Goal: Task Accomplishment & Management: Manage account settings

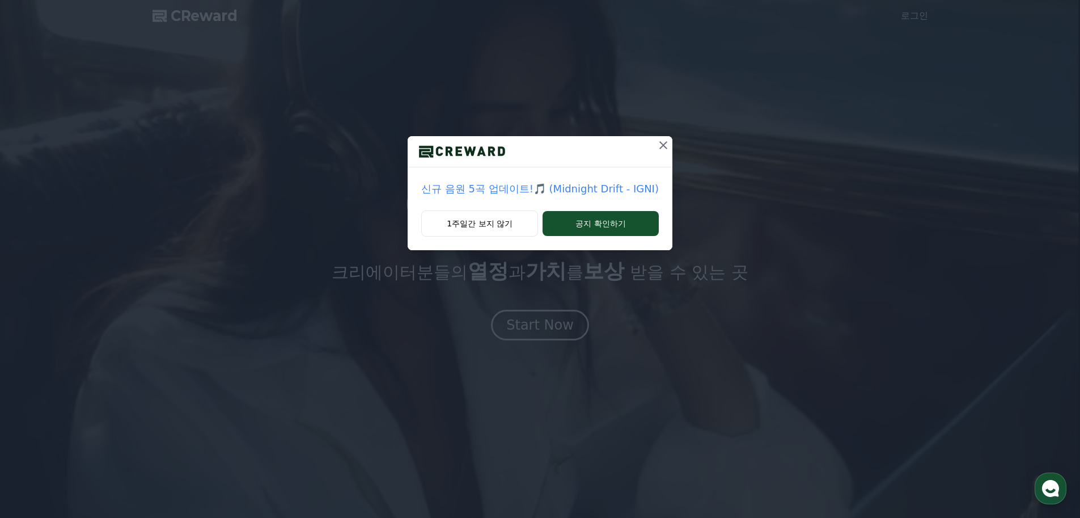
click at [662, 148] on icon at bounding box center [664, 145] width 14 height 14
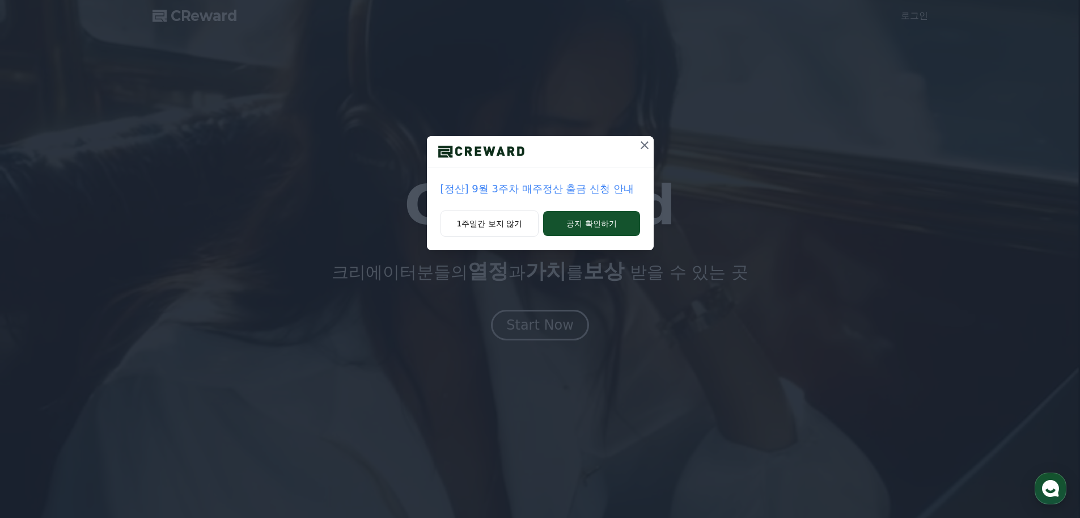
click at [644, 141] on icon at bounding box center [645, 145] width 14 height 14
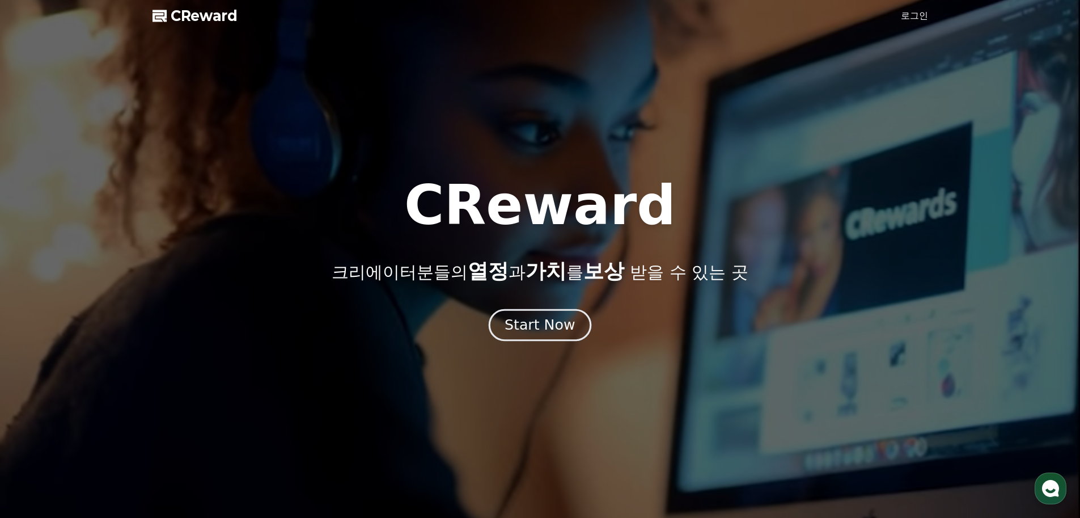
click at [548, 322] on div "Start Now" at bounding box center [540, 324] width 70 height 19
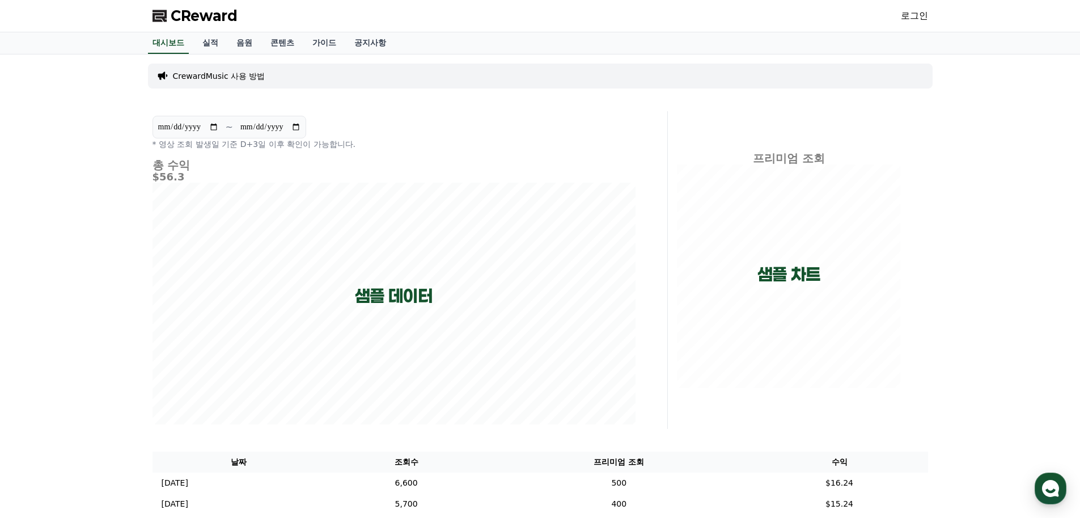
click at [907, 23] on div "로그인" at bounding box center [914, 16] width 27 height 18
click at [909, 18] on link "로그인" at bounding box center [914, 16] width 27 height 14
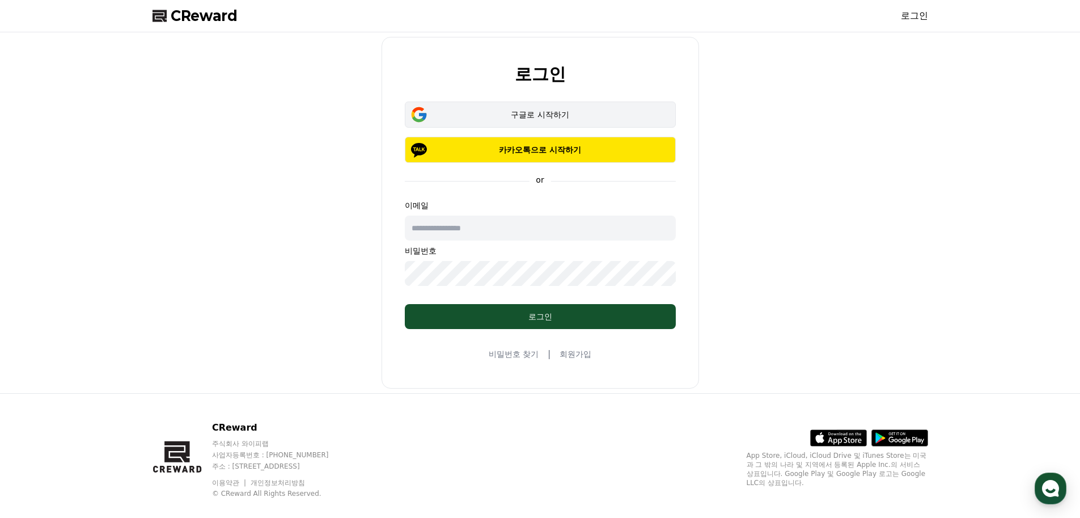
click at [574, 104] on button "구글로 시작하기" at bounding box center [540, 115] width 271 height 26
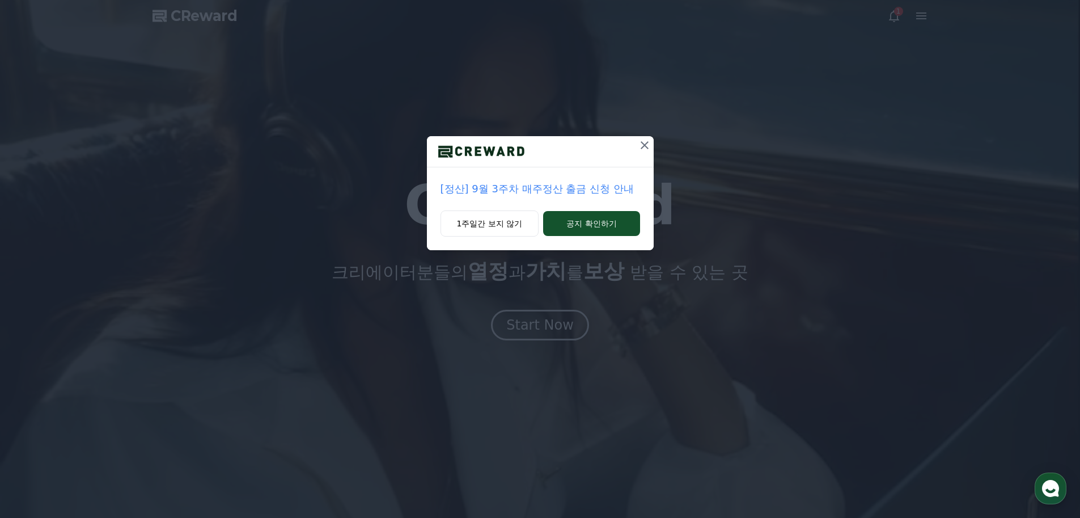
click at [636, 144] on button at bounding box center [645, 145] width 18 height 18
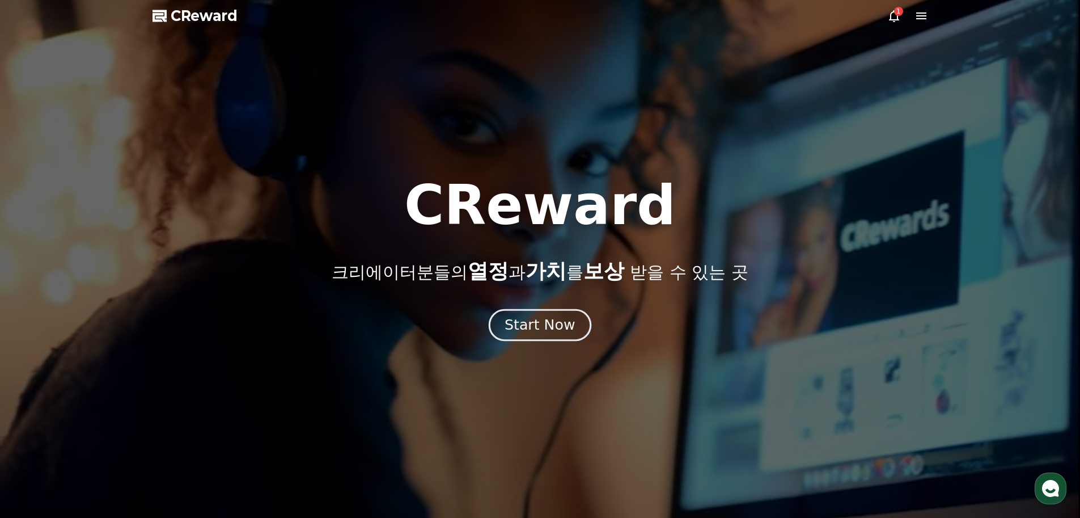
click at [547, 325] on div "Start Now" at bounding box center [540, 324] width 70 height 19
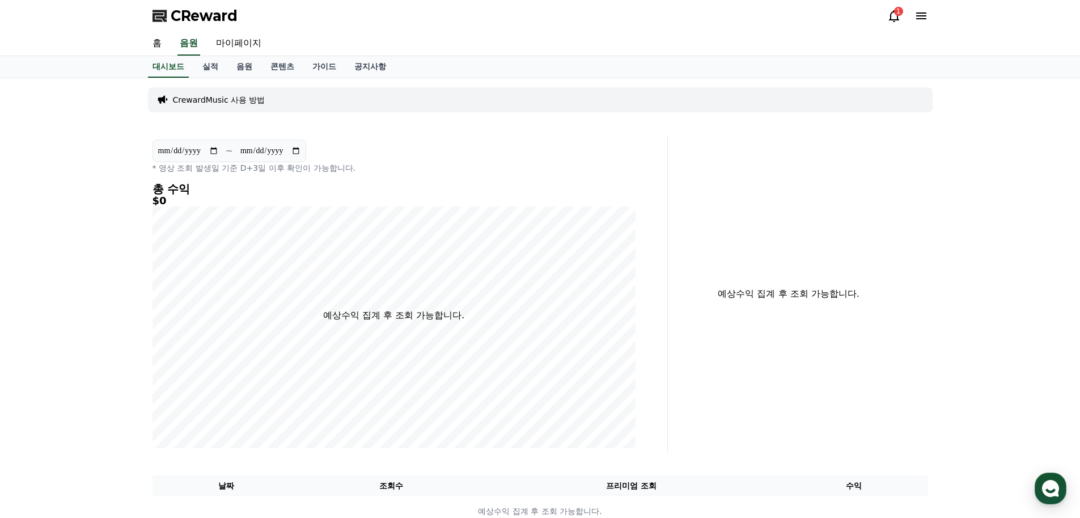
click at [895, 16] on icon at bounding box center [894, 16] width 14 height 14
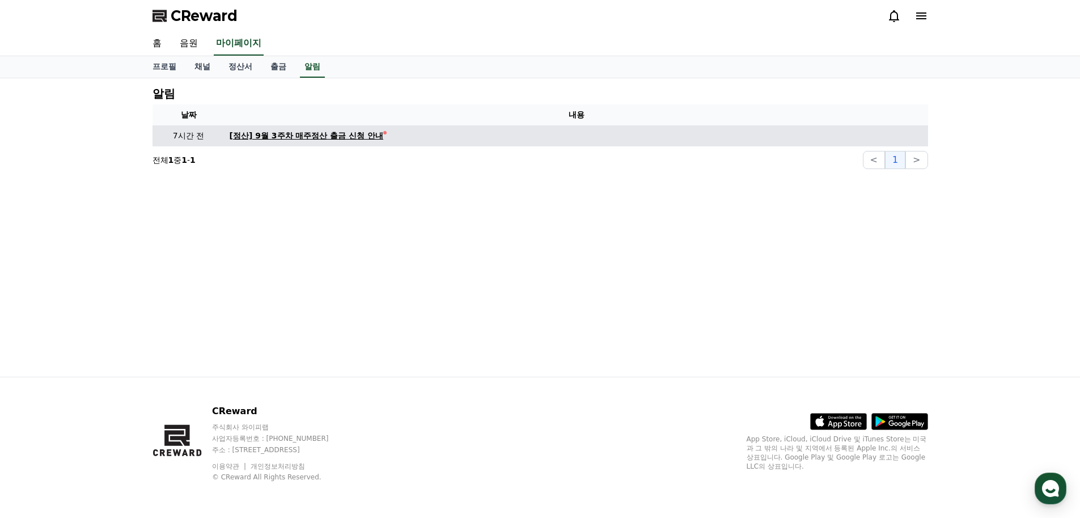
click at [375, 132] on div "[정산] 9월 3주차 매주정산 출금 신청 안내" at bounding box center [307, 136] width 154 height 12
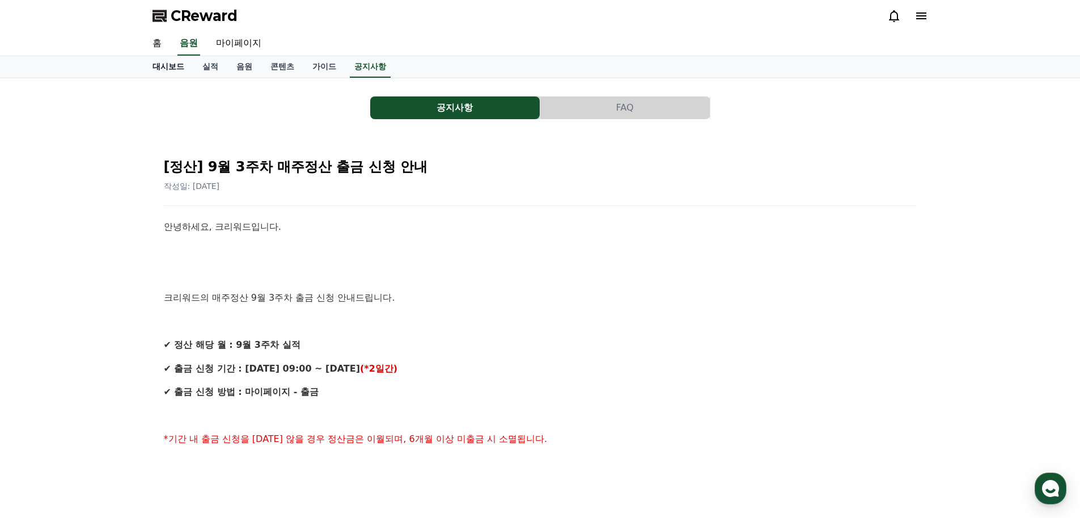
click at [177, 64] on link "대시보드" at bounding box center [168, 67] width 50 height 22
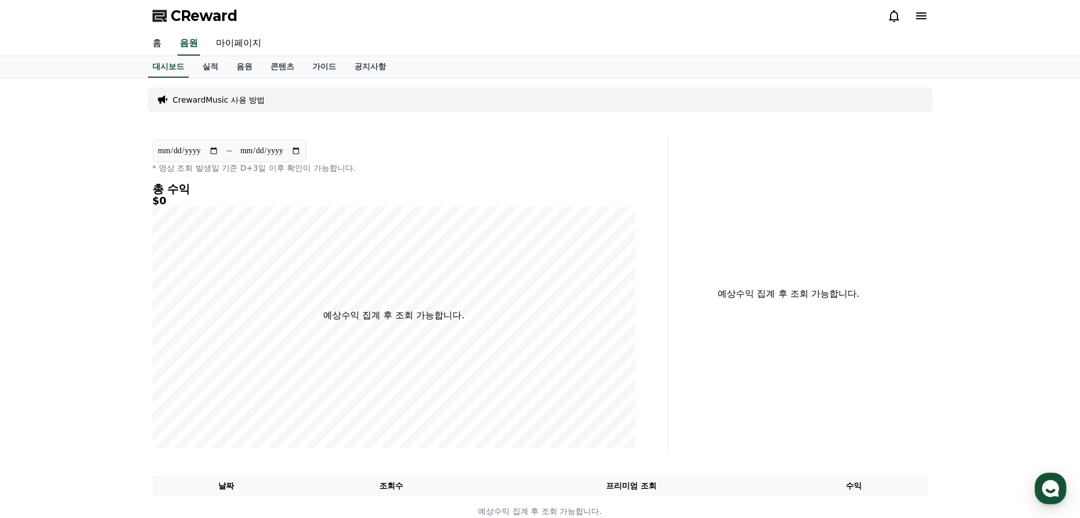
click at [250, 148] on input "**********" at bounding box center [270, 151] width 61 height 12
click at [267, 170] on p "* 영상 조회 발생일 기준 D+3일 이후 확인이 가능합니다." at bounding box center [394, 167] width 483 height 11
click at [226, 102] on p "CrewardMusic 사용 방법" at bounding box center [219, 99] width 92 height 11
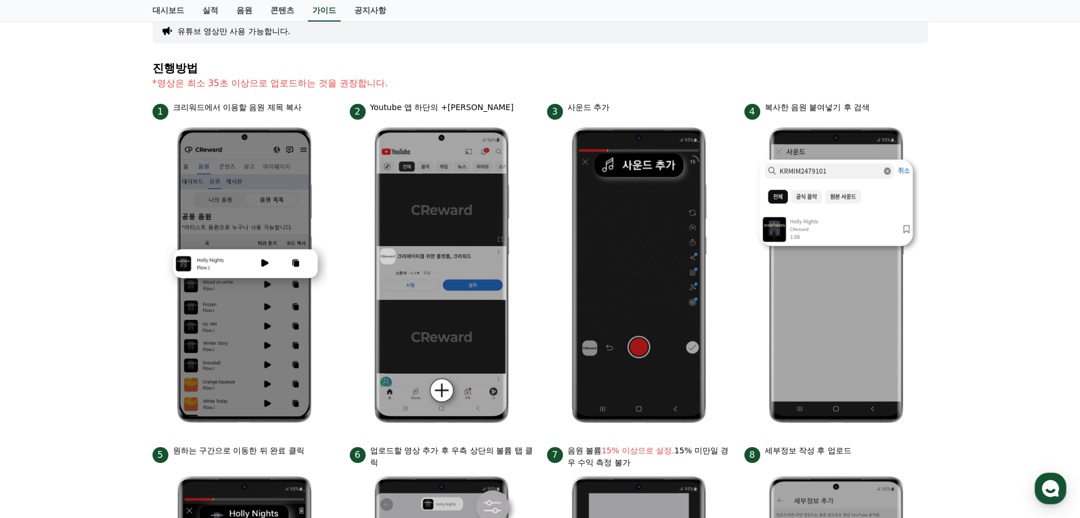
scroll to position [57, 0]
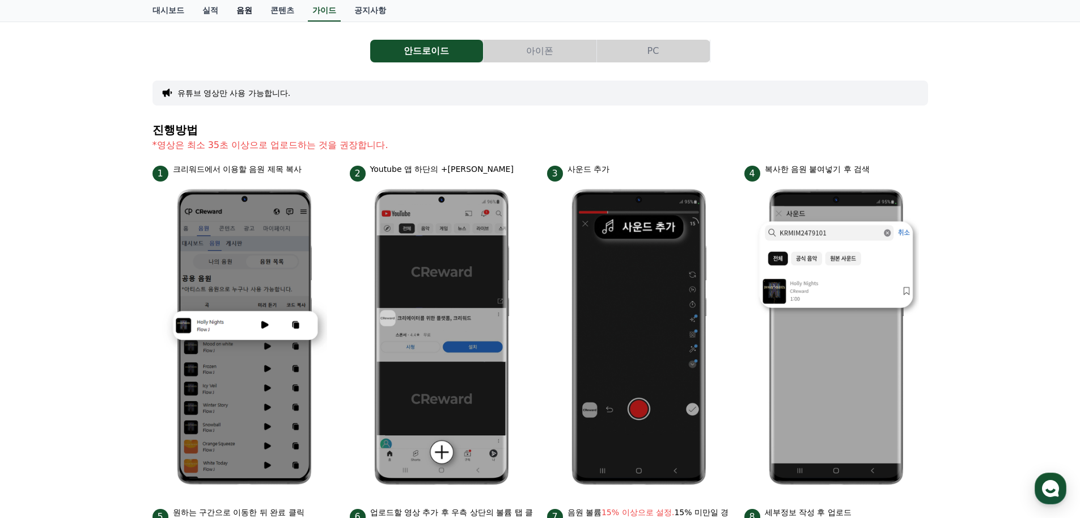
click at [244, 14] on link "음원" at bounding box center [244, 11] width 34 height 22
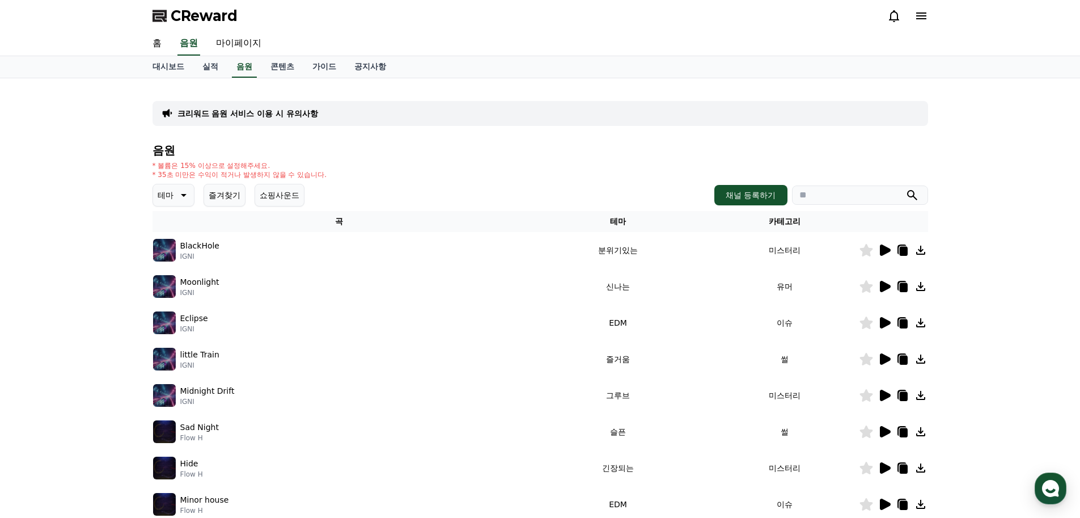
click at [883, 251] on icon at bounding box center [885, 249] width 11 height 11
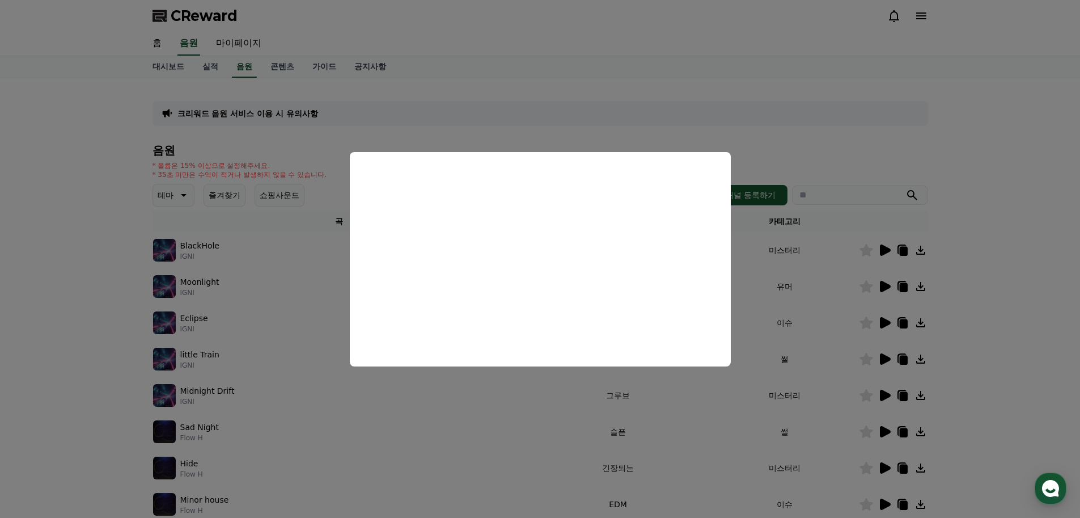
click at [800, 144] on button "close modal" at bounding box center [540, 259] width 1080 height 518
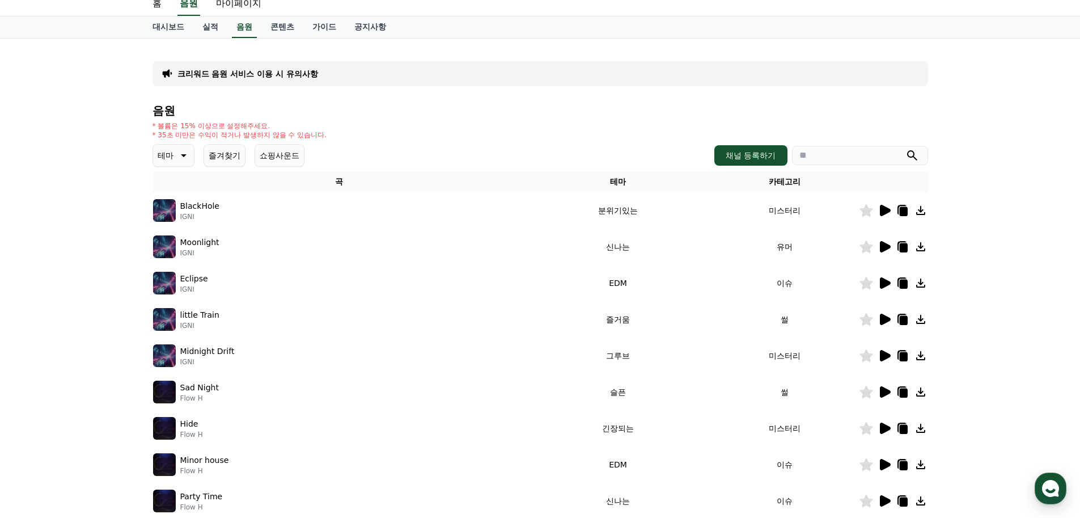
scroll to position [57, 0]
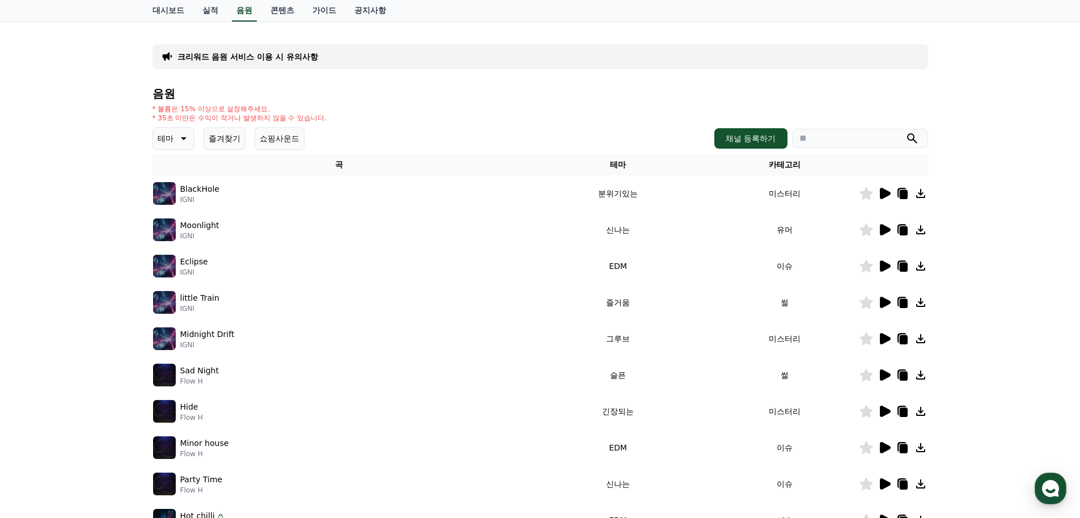
click at [883, 229] on icon at bounding box center [885, 229] width 11 height 11
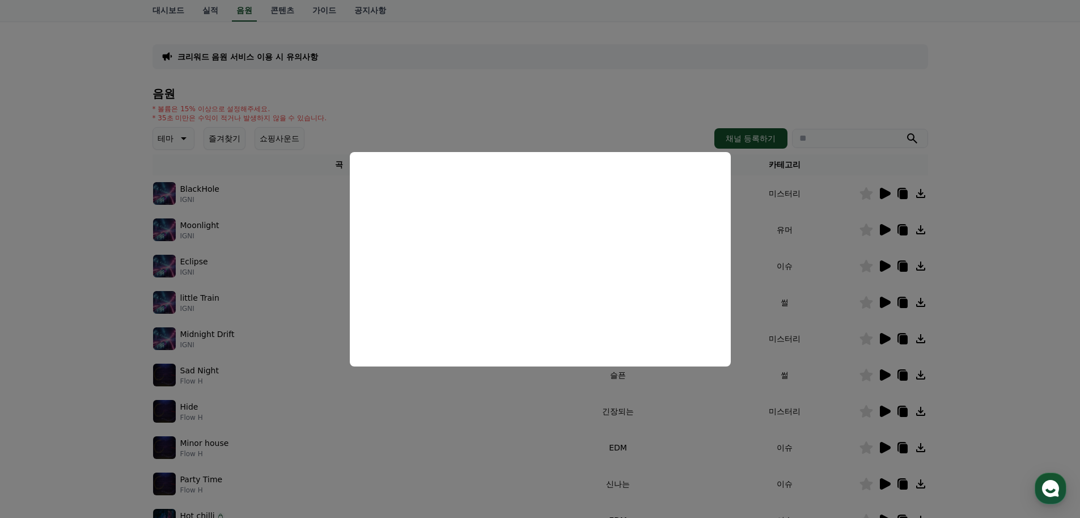
click at [723, 401] on button "close modal" at bounding box center [540, 259] width 1080 height 518
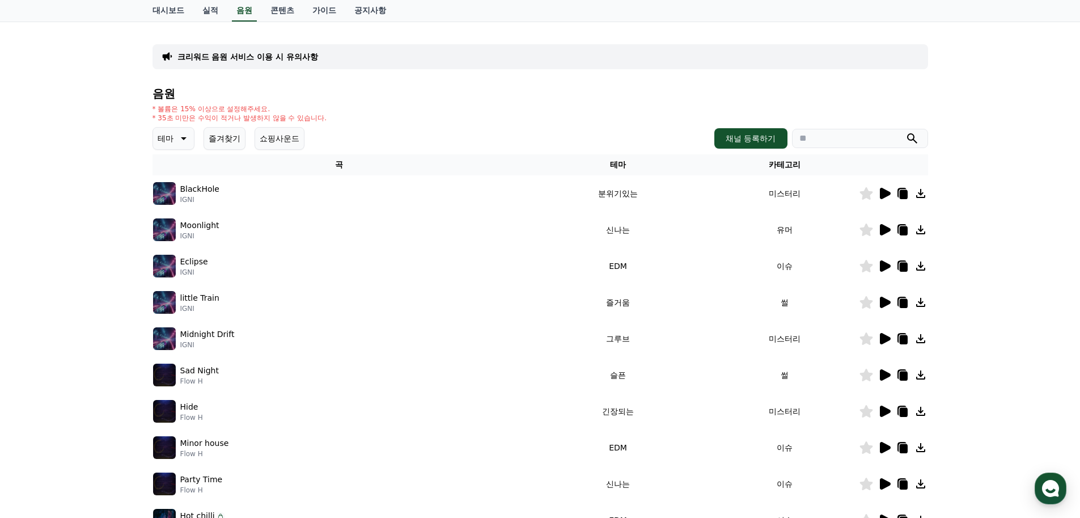
click at [997, 281] on div "크리워드 음원 서비스 이용 시 유의사항 음원 * 볼륨은 15% 이상으로 설정해주세요. * 35초 미만은 수익이 적거나 발생하지 않을 수 있습니…" at bounding box center [540, 296] width 1080 height 548
click at [886, 301] on icon at bounding box center [885, 302] width 11 height 11
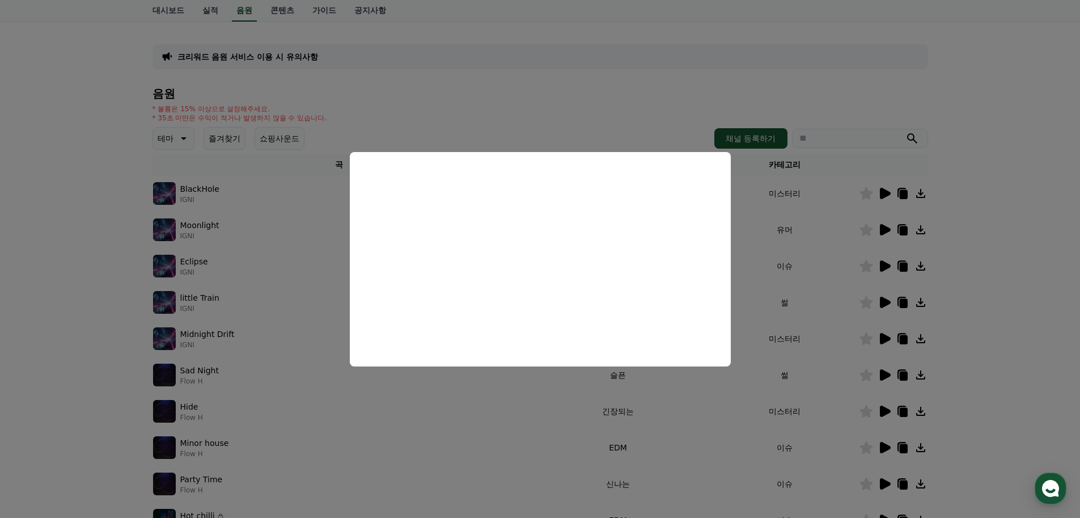
click at [641, 434] on button "close modal" at bounding box center [540, 259] width 1080 height 518
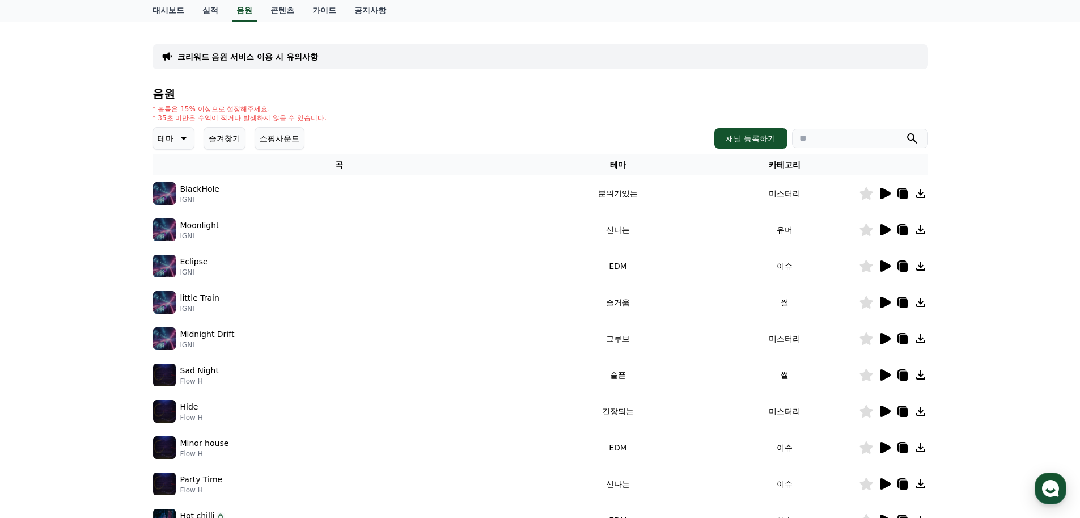
click at [887, 375] on icon at bounding box center [885, 374] width 11 height 11
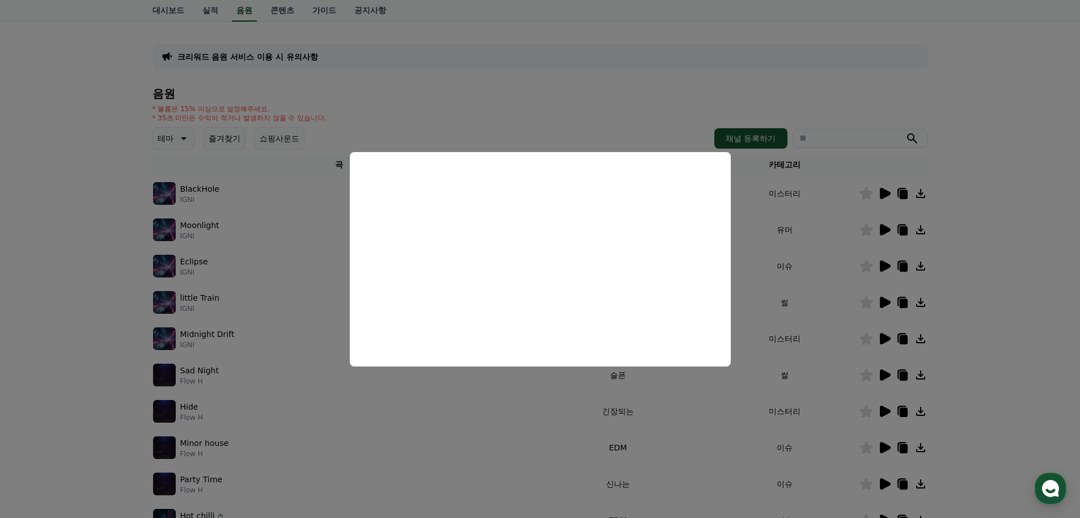
click at [743, 394] on button "close modal" at bounding box center [540, 259] width 1080 height 518
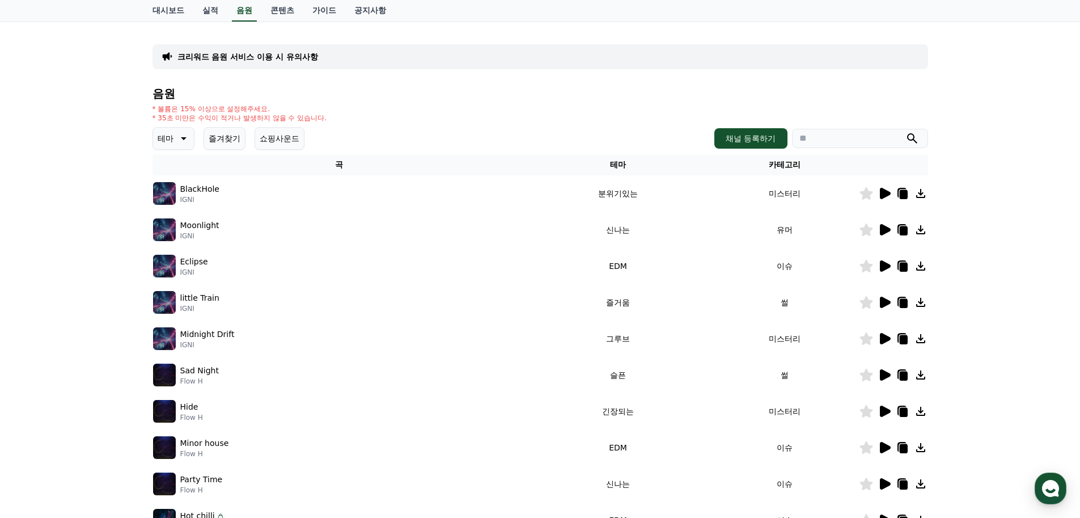
click at [884, 268] on icon at bounding box center [885, 265] width 11 height 11
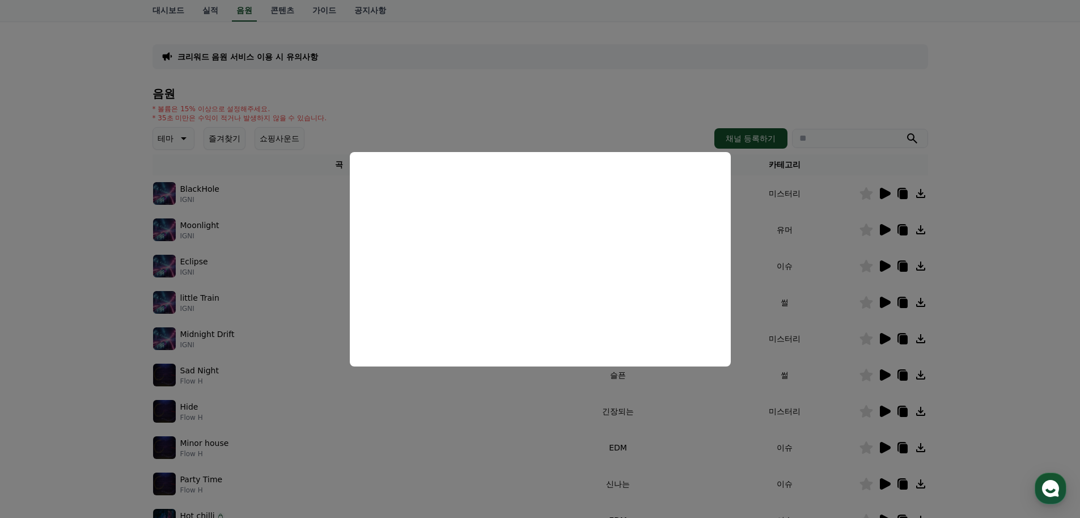
click at [557, 407] on button "close modal" at bounding box center [540, 259] width 1080 height 518
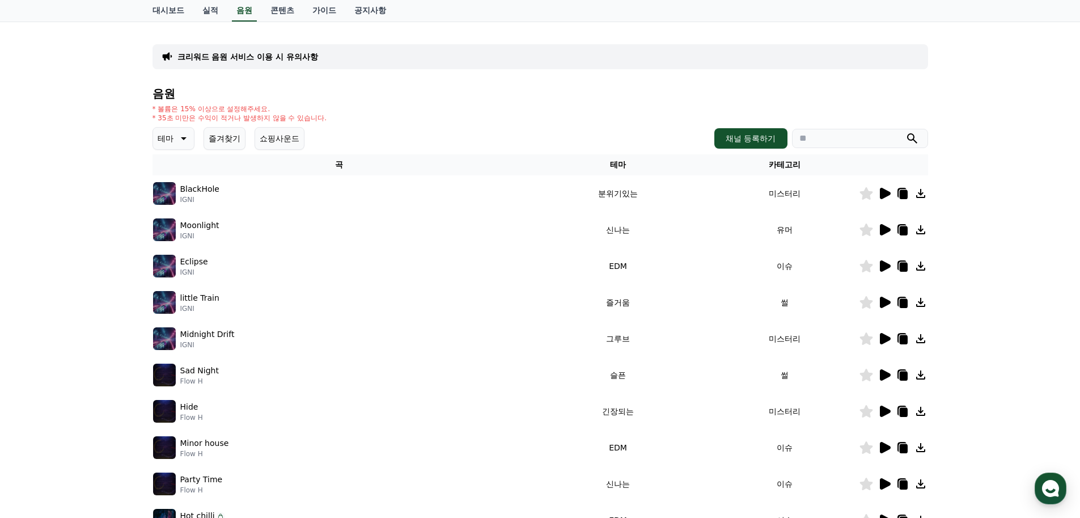
click at [883, 446] on icon at bounding box center [885, 447] width 11 height 11
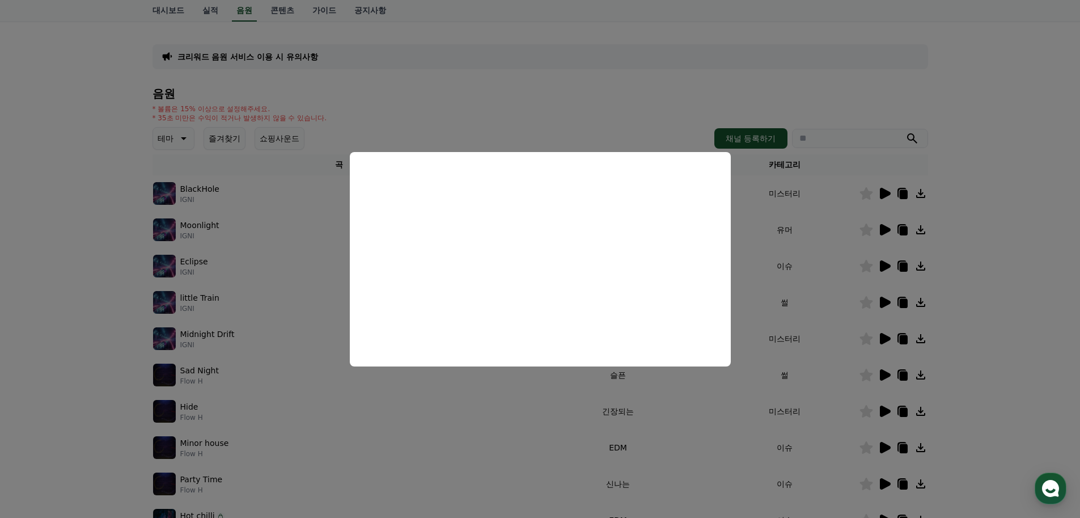
click at [331, 395] on button "close modal" at bounding box center [540, 259] width 1080 height 518
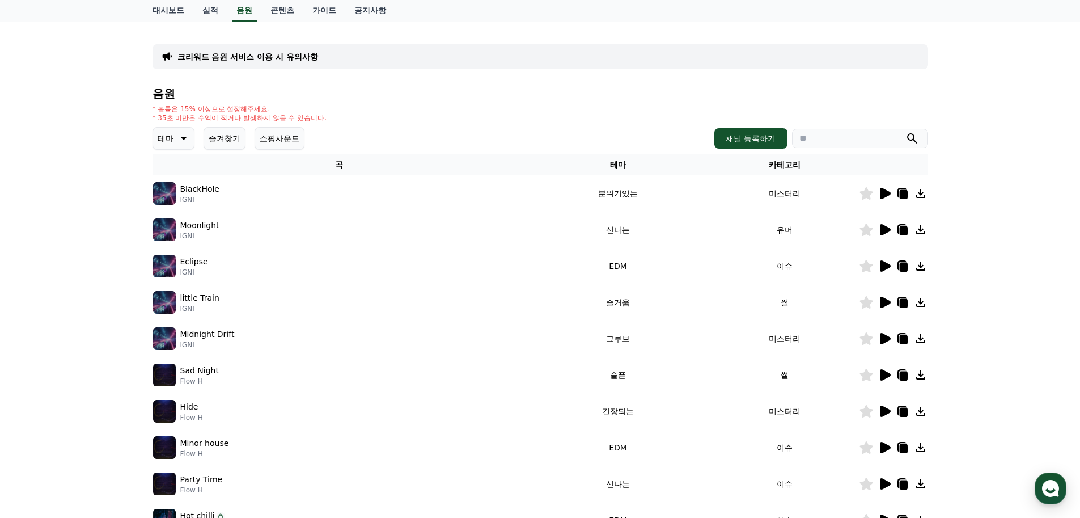
click at [891, 302] on div at bounding box center [894, 302] width 68 height 14
click at [889, 299] on icon at bounding box center [885, 302] width 14 height 14
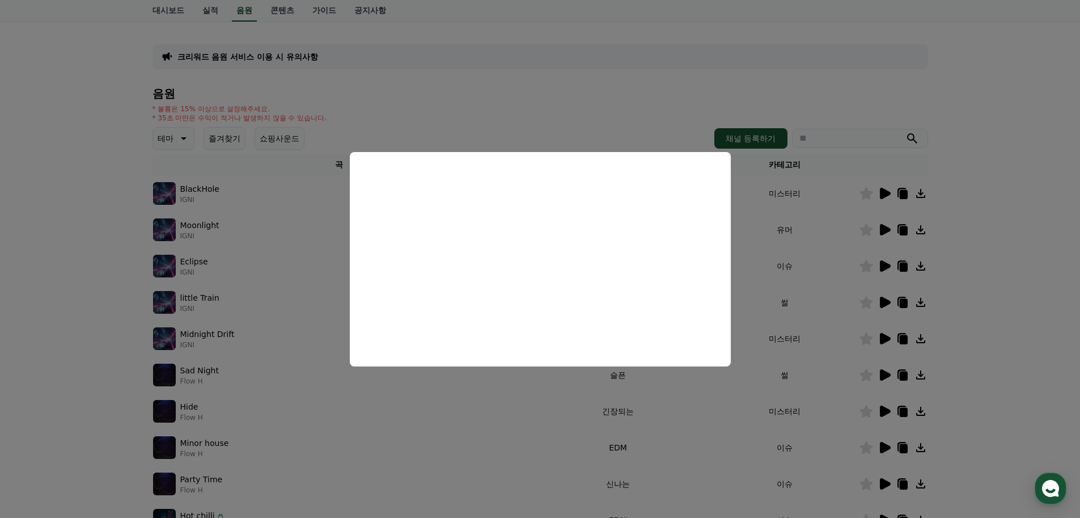
click at [769, 312] on button "close modal" at bounding box center [540, 259] width 1080 height 518
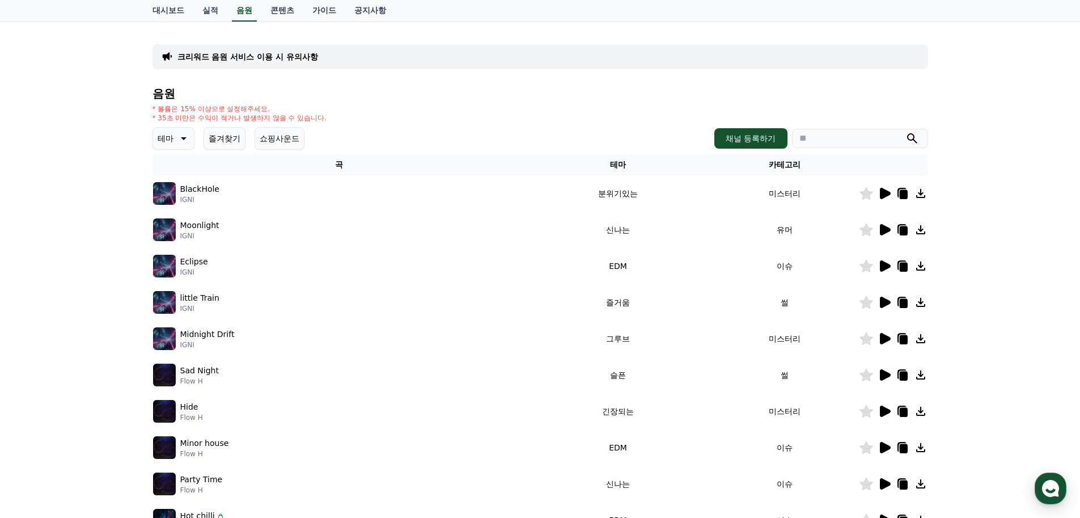
click at [887, 451] on icon at bounding box center [885, 448] width 14 height 14
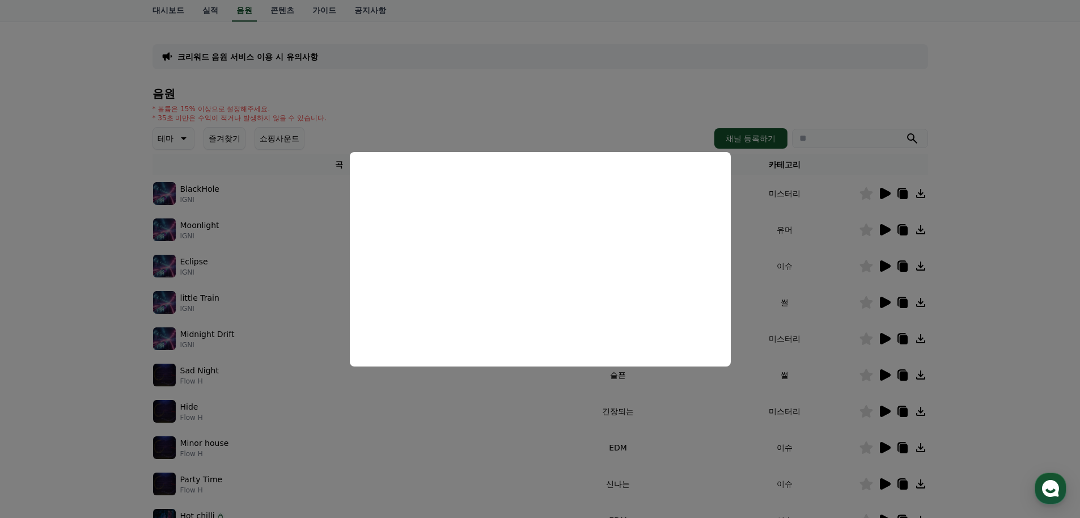
click at [751, 332] on button "close modal" at bounding box center [540, 259] width 1080 height 518
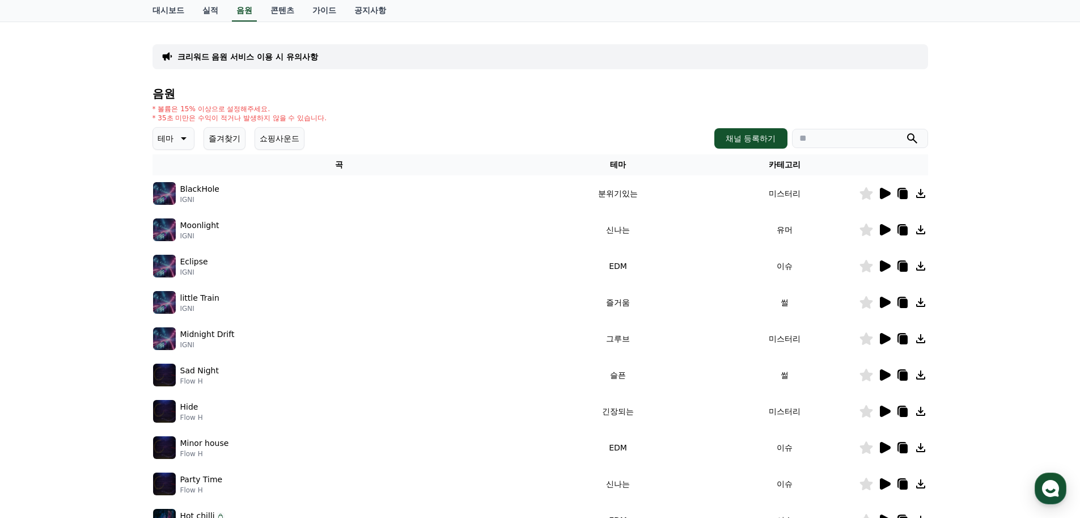
click at [868, 446] on icon at bounding box center [866, 447] width 13 height 12
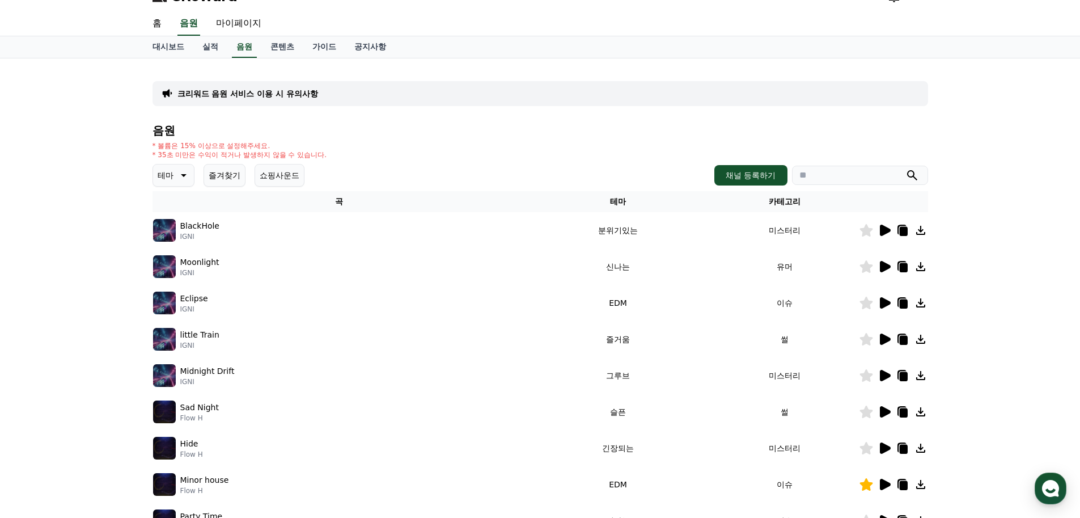
scroll to position [0, 0]
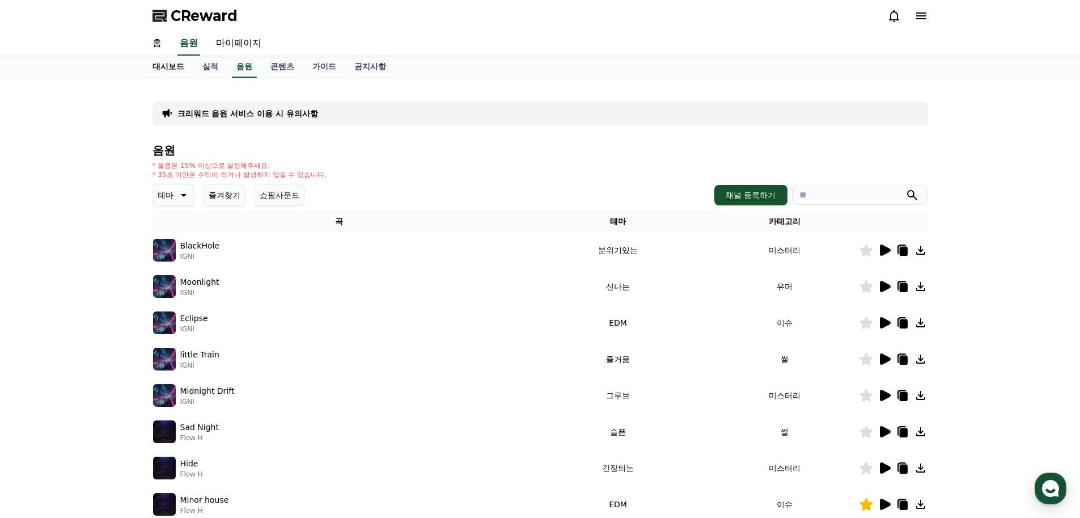
click at [157, 65] on link "대시보드" at bounding box center [168, 67] width 50 height 22
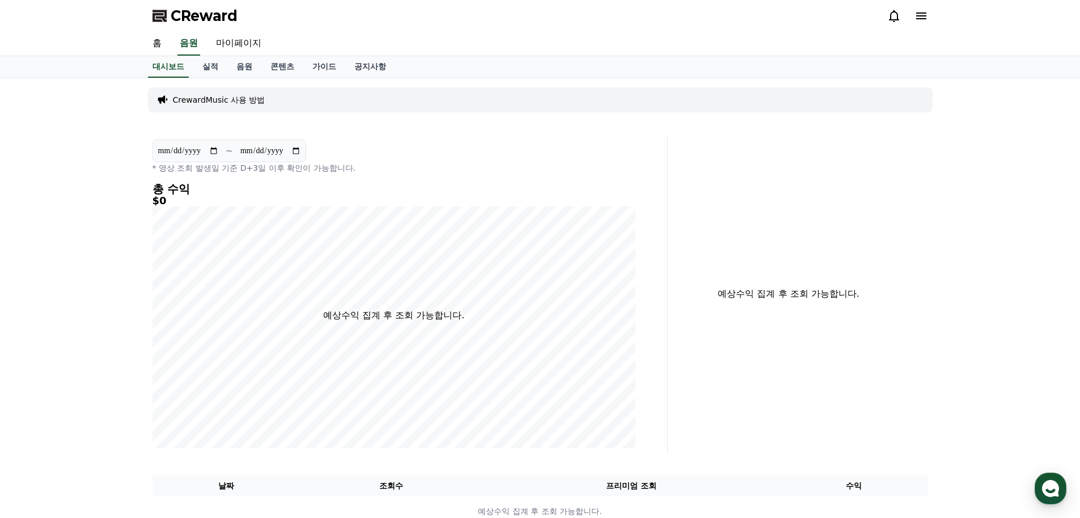
click at [925, 23] on div at bounding box center [907, 16] width 41 height 18
click at [924, 16] on icon at bounding box center [922, 16] width 14 height 14
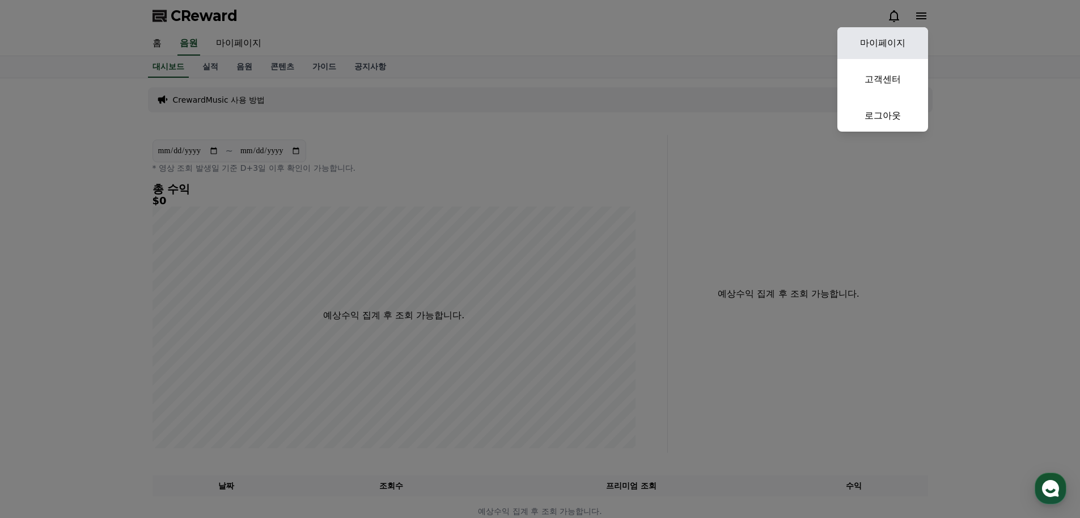
click at [895, 39] on link "마이페이지" at bounding box center [883, 43] width 91 height 32
select select "**********"
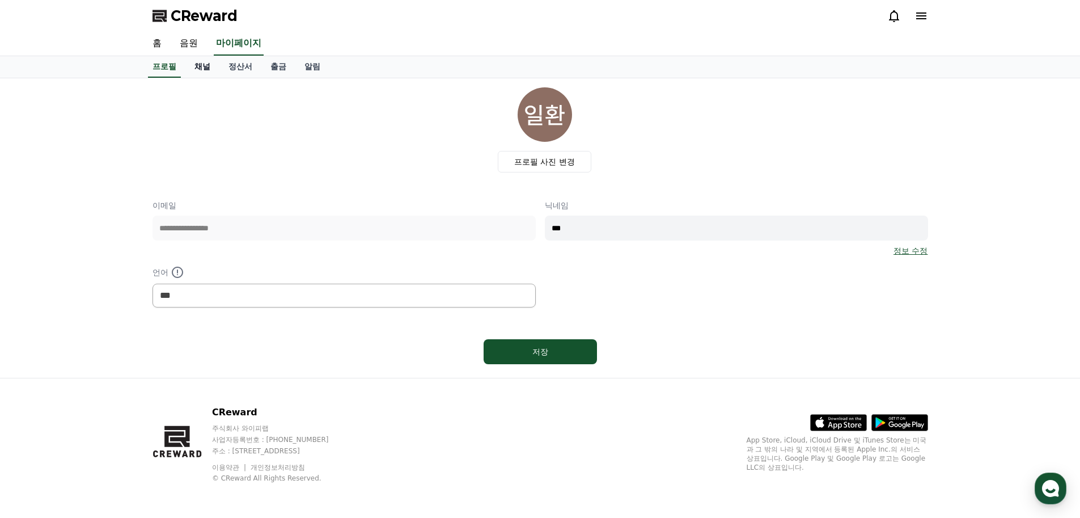
click at [207, 70] on link "채널" at bounding box center [202, 67] width 34 height 22
